Goal: Information Seeking & Learning: Learn about a topic

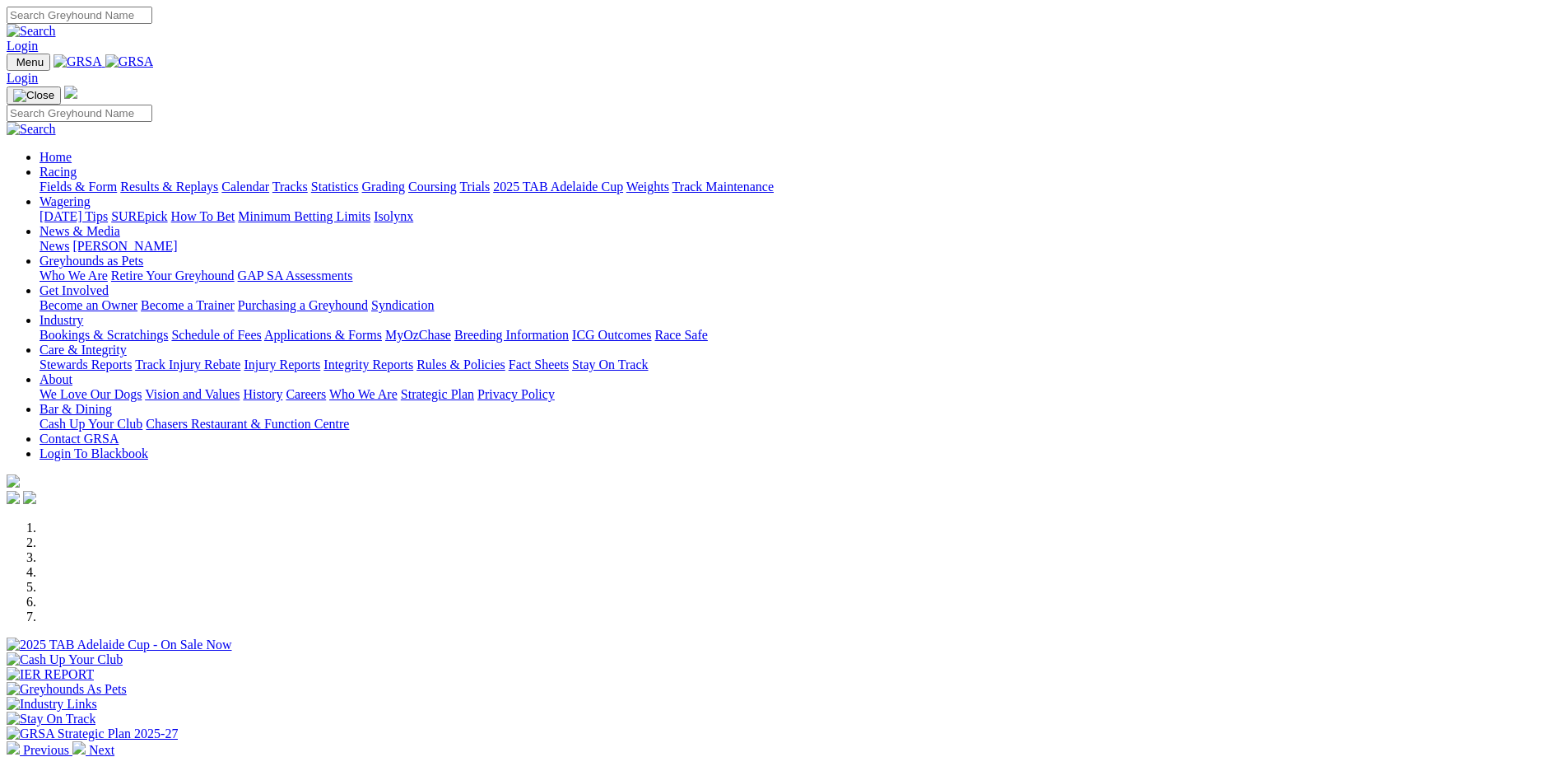
scroll to position [247, 0]
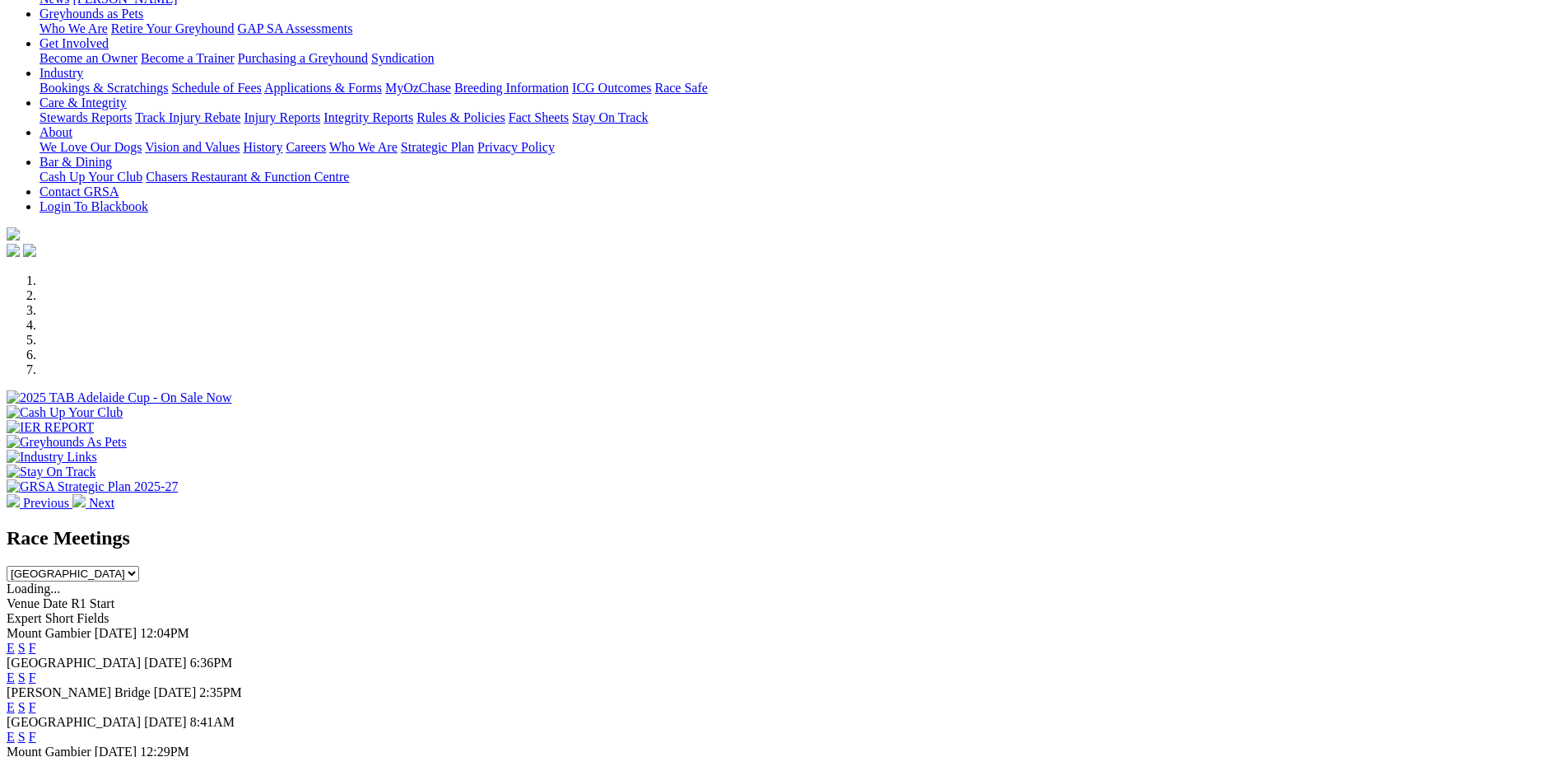
click at [36, 670] on link "F" at bounding box center [33, 677] width 8 height 14
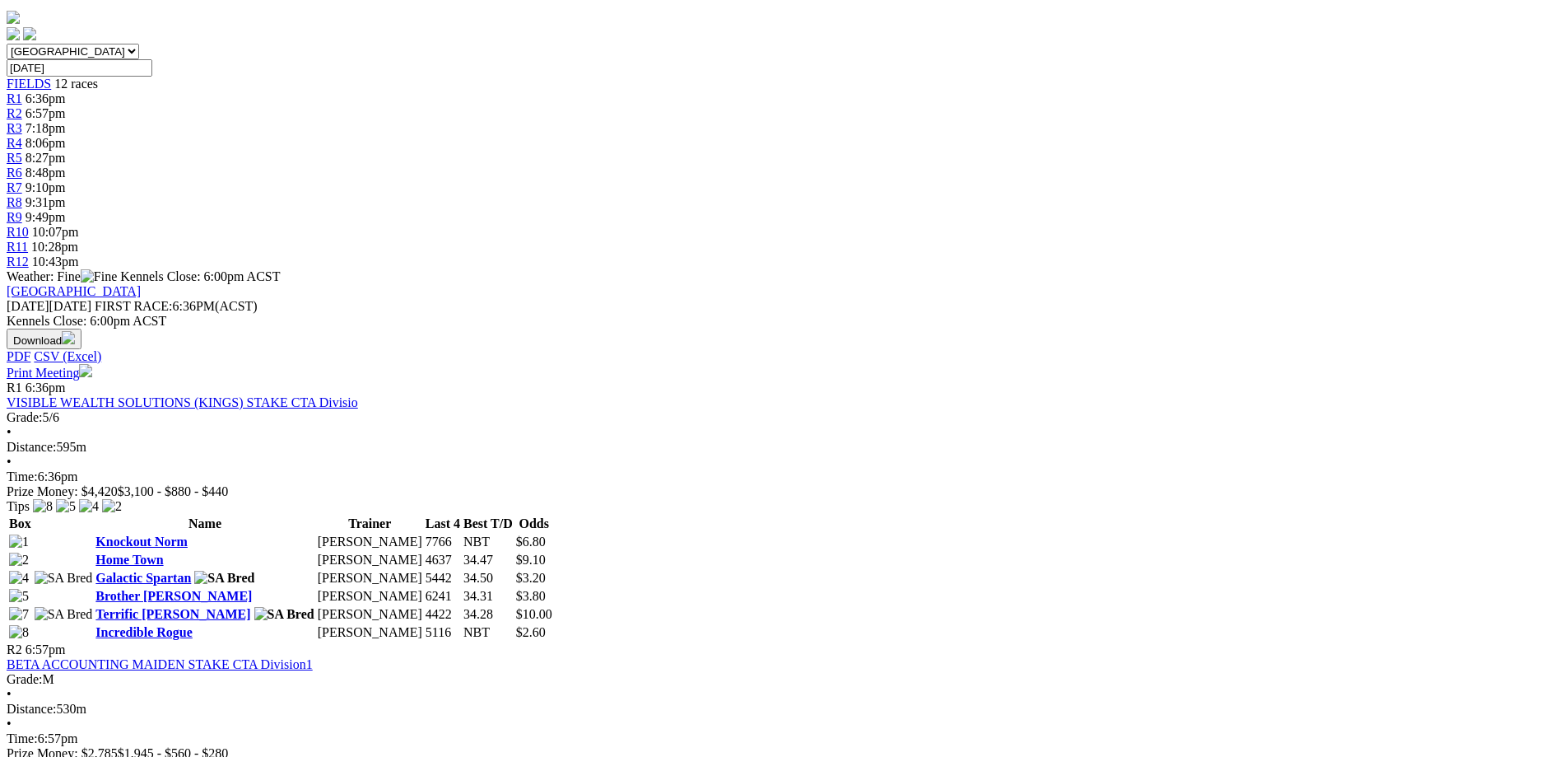
scroll to position [494, 0]
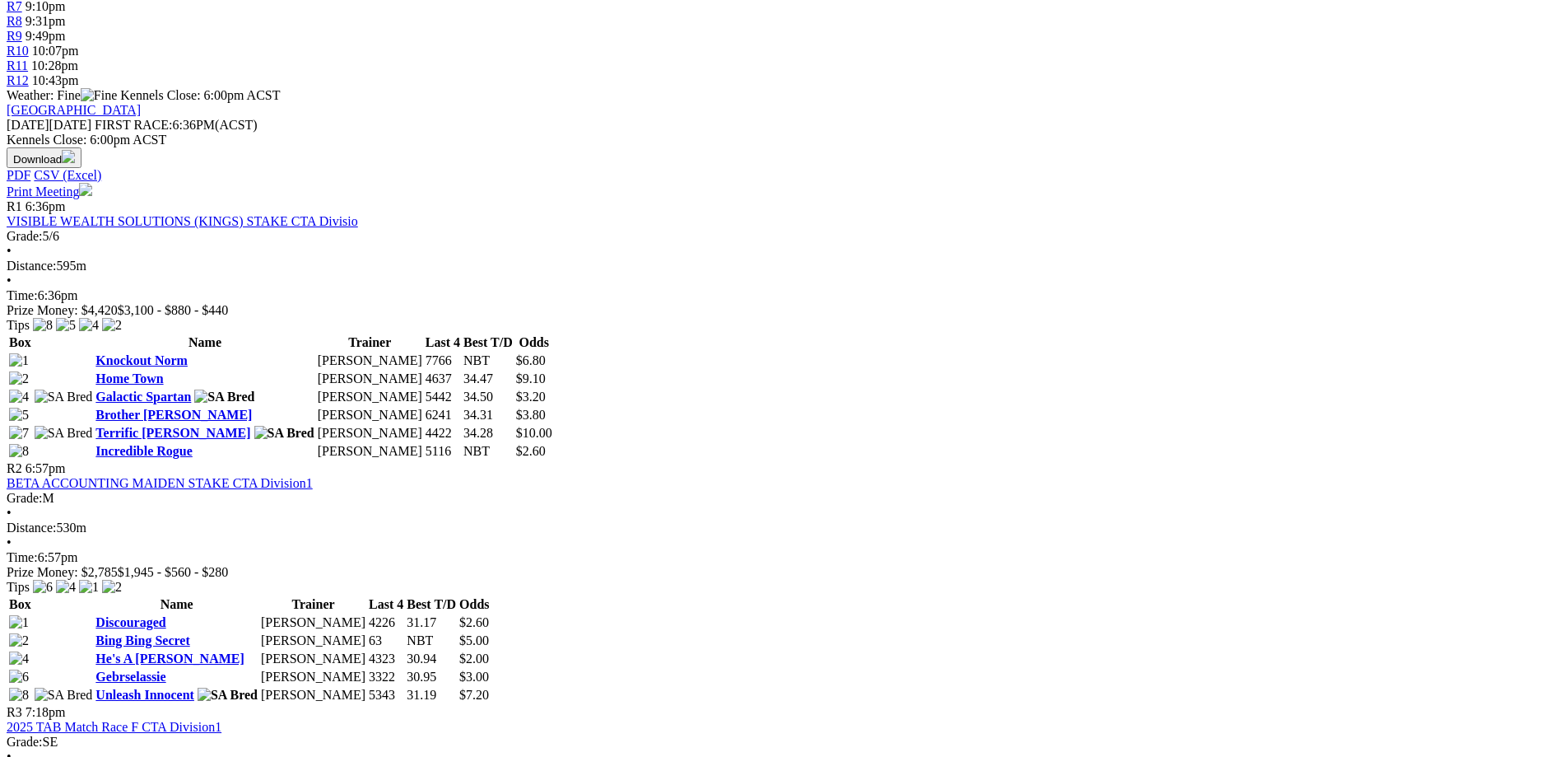
scroll to position [659, 0]
